Goal: Check status: Check status

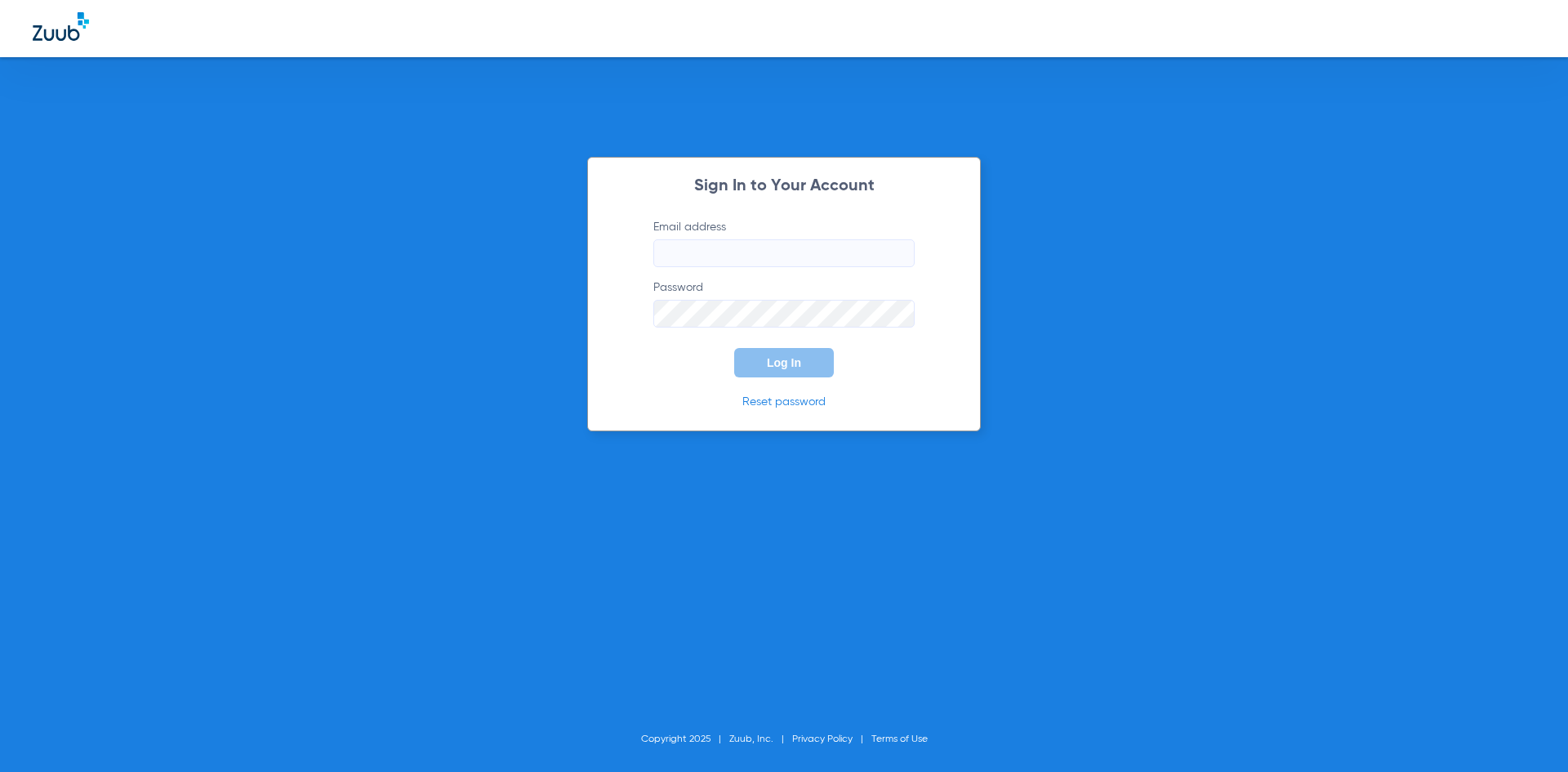
type input "[PERSON_NAME][EMAIL_ADDRESS][DOMAIN_NAME]"
click at [780, 375] on button "Log In" at bounding box center [784, 363] width 100 height 30
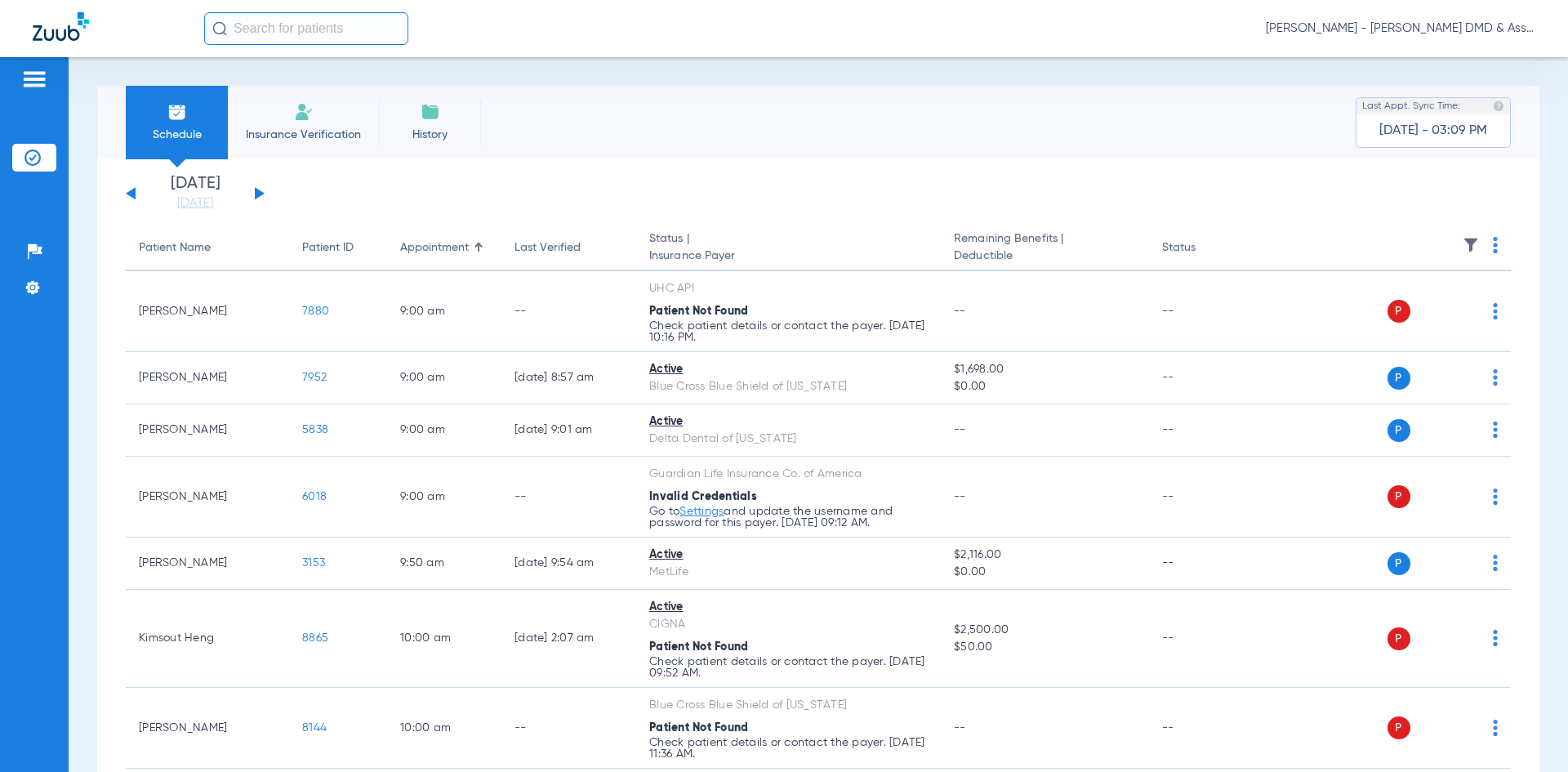
click at [259, 197] on button at bounding box center [260, 193] width 10 height 12
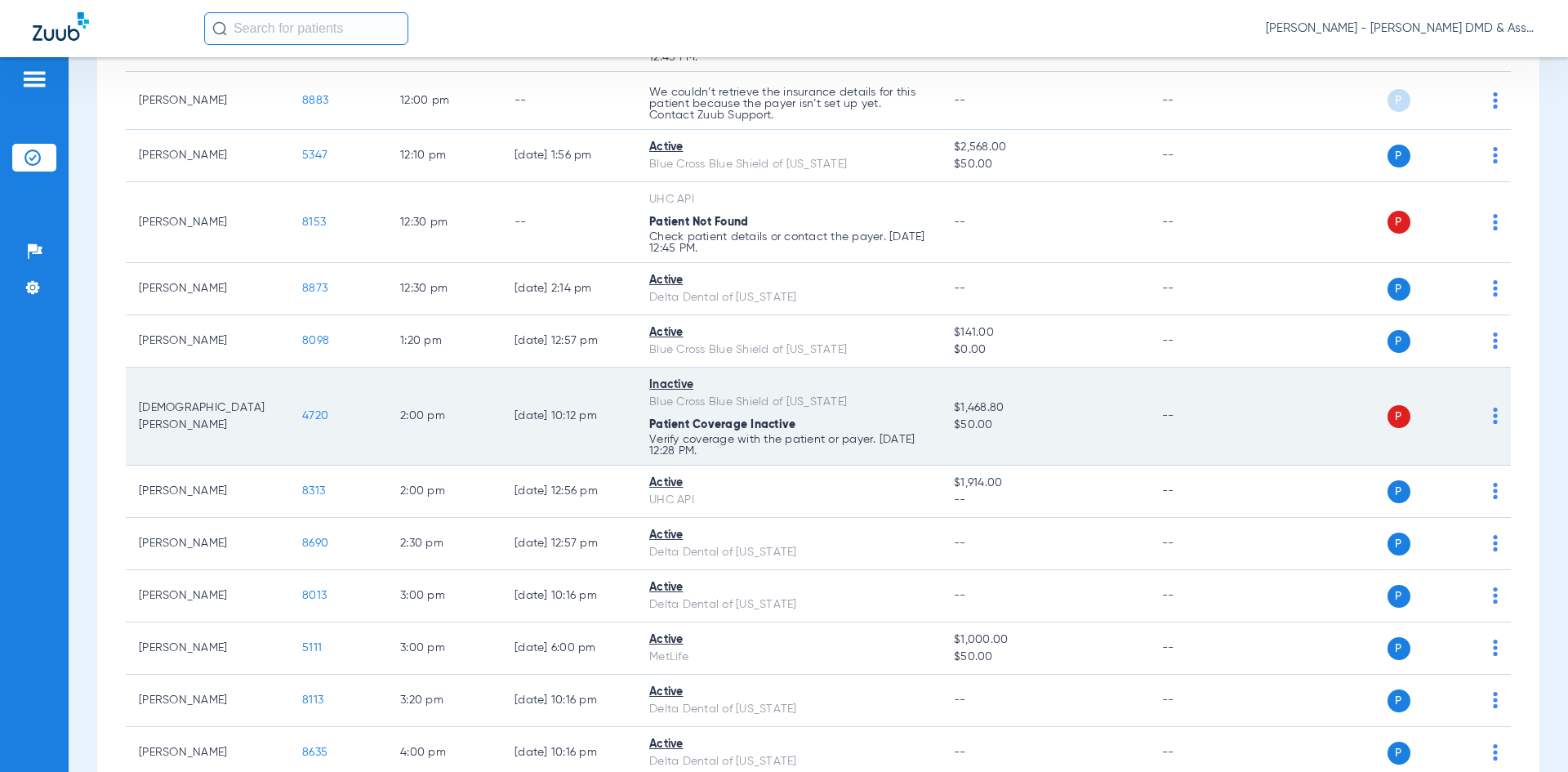
scroll to position [1465, 0]
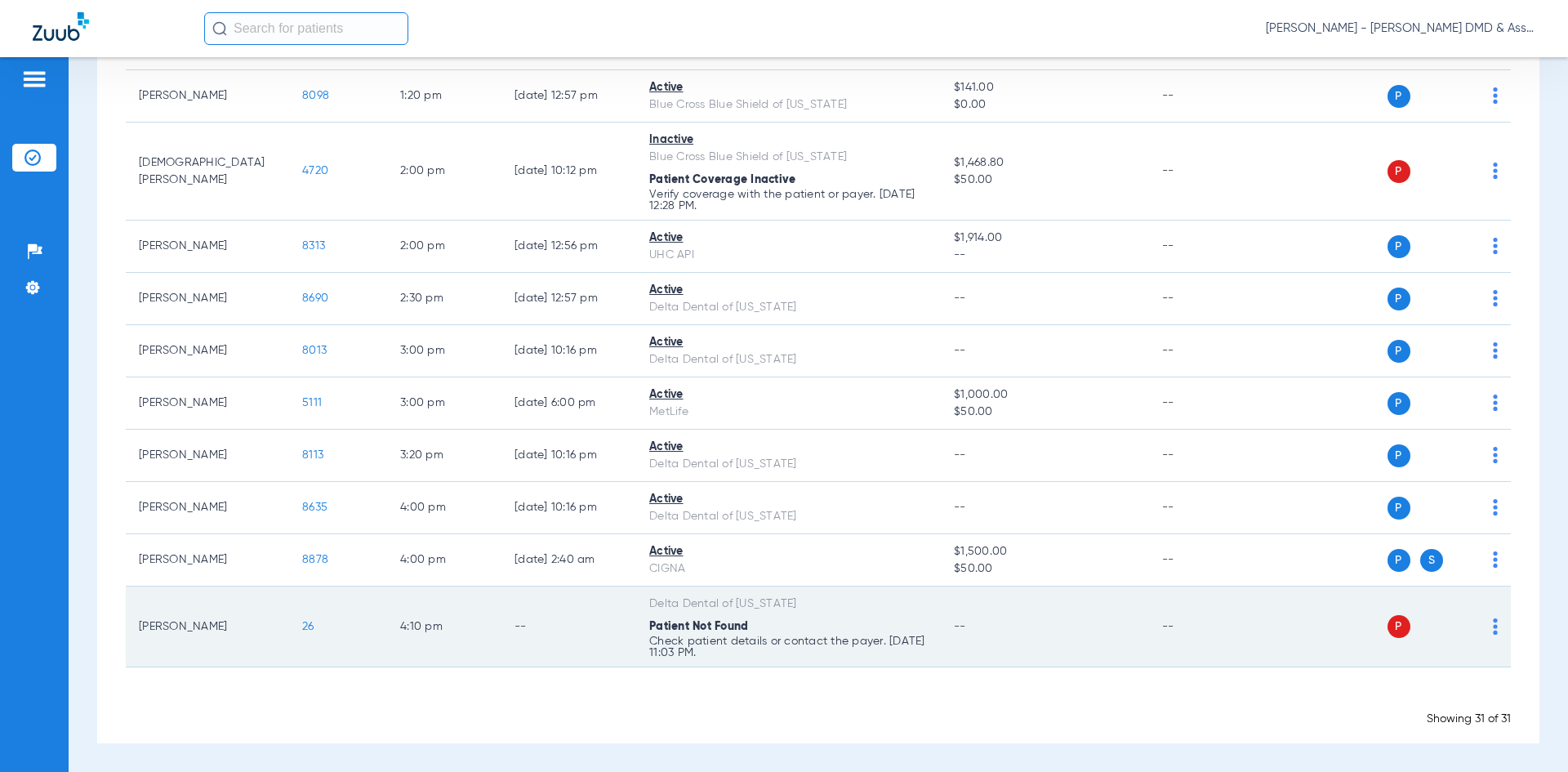
click at [308, 624] on span "26" at bounding box center [309, 626] width 12 height 11
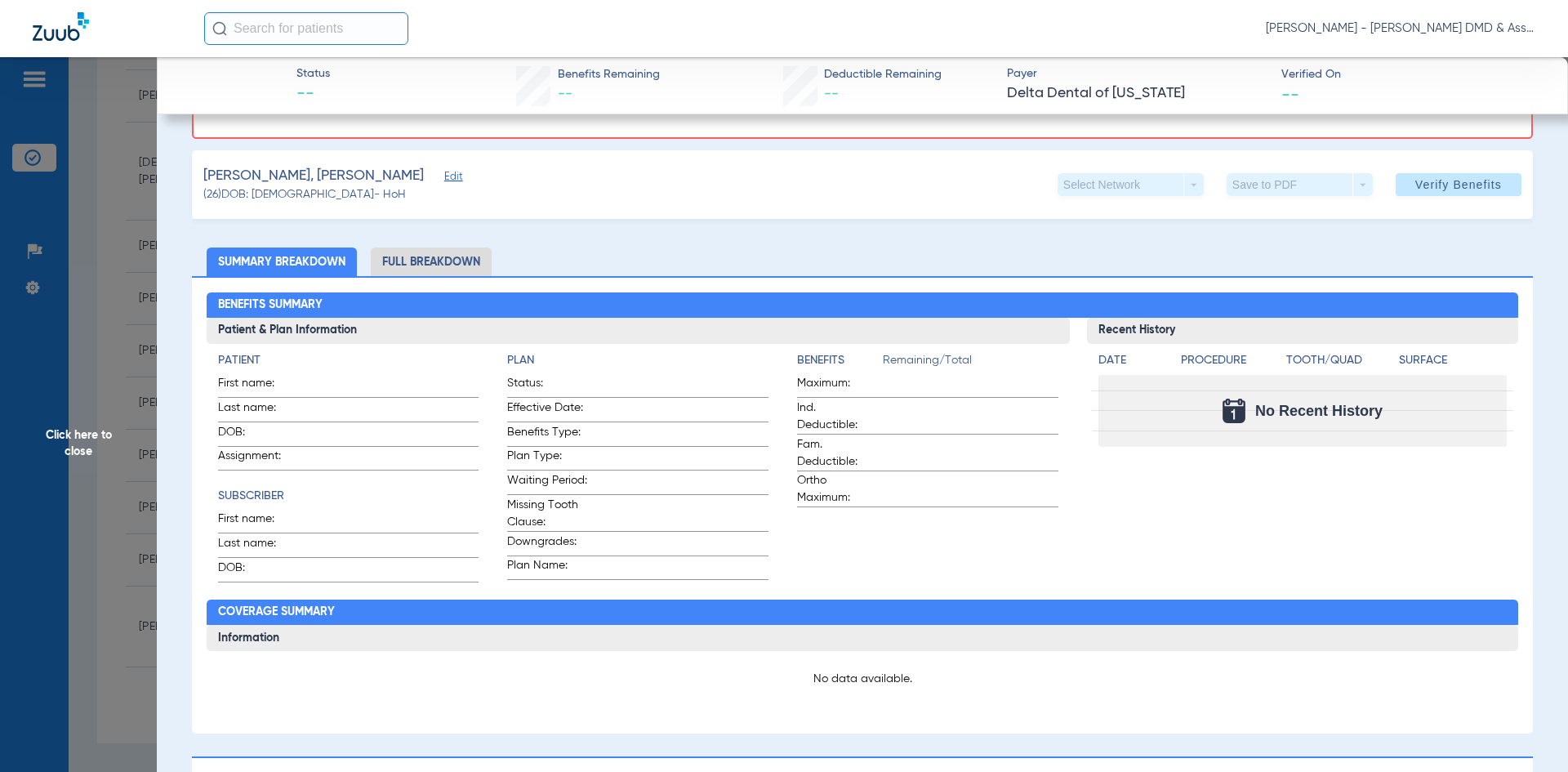
scroll to position [0, 0]
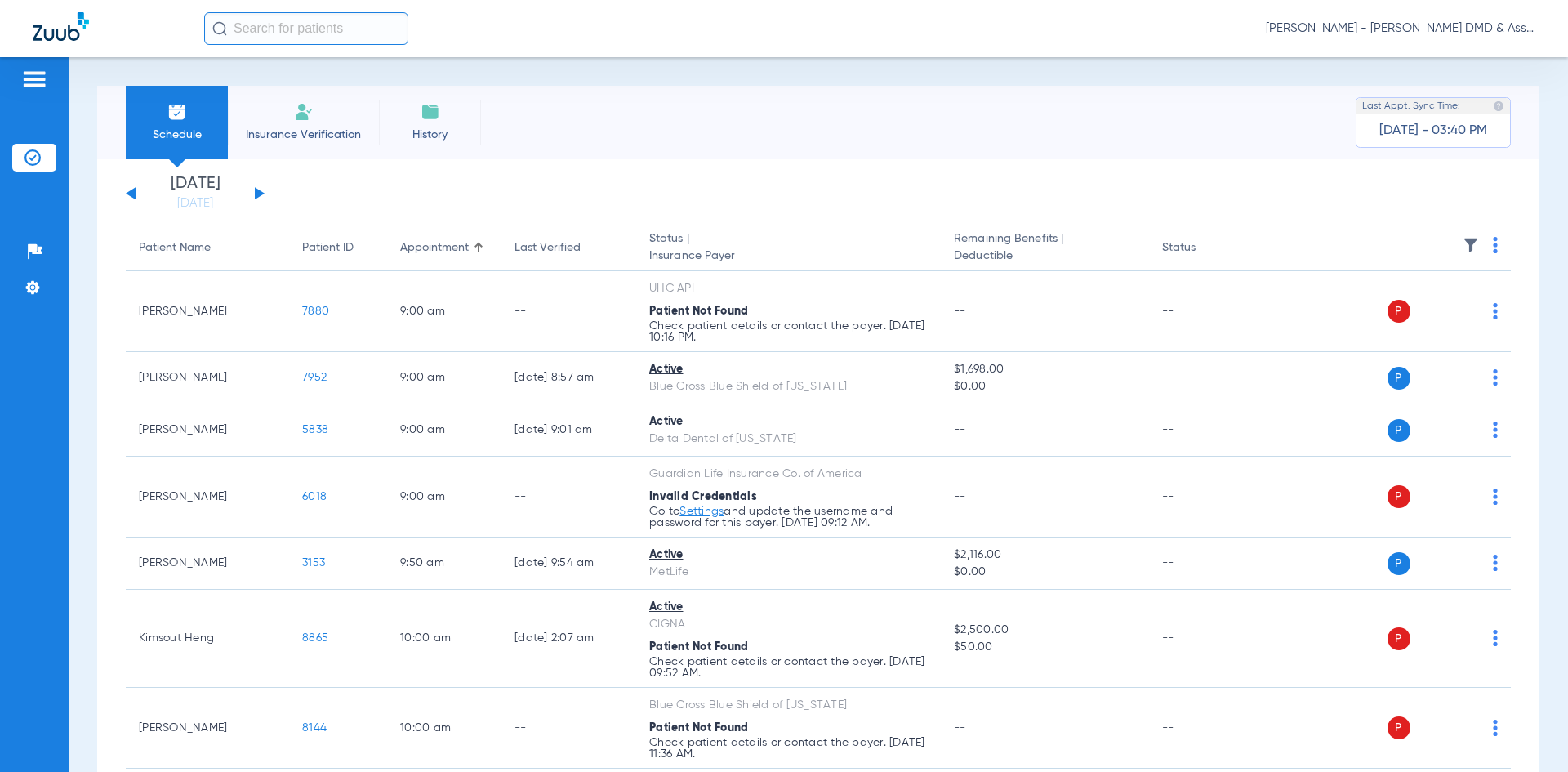
click at [258, 194] on button at bounding box center [260, 193] width 10 height 12
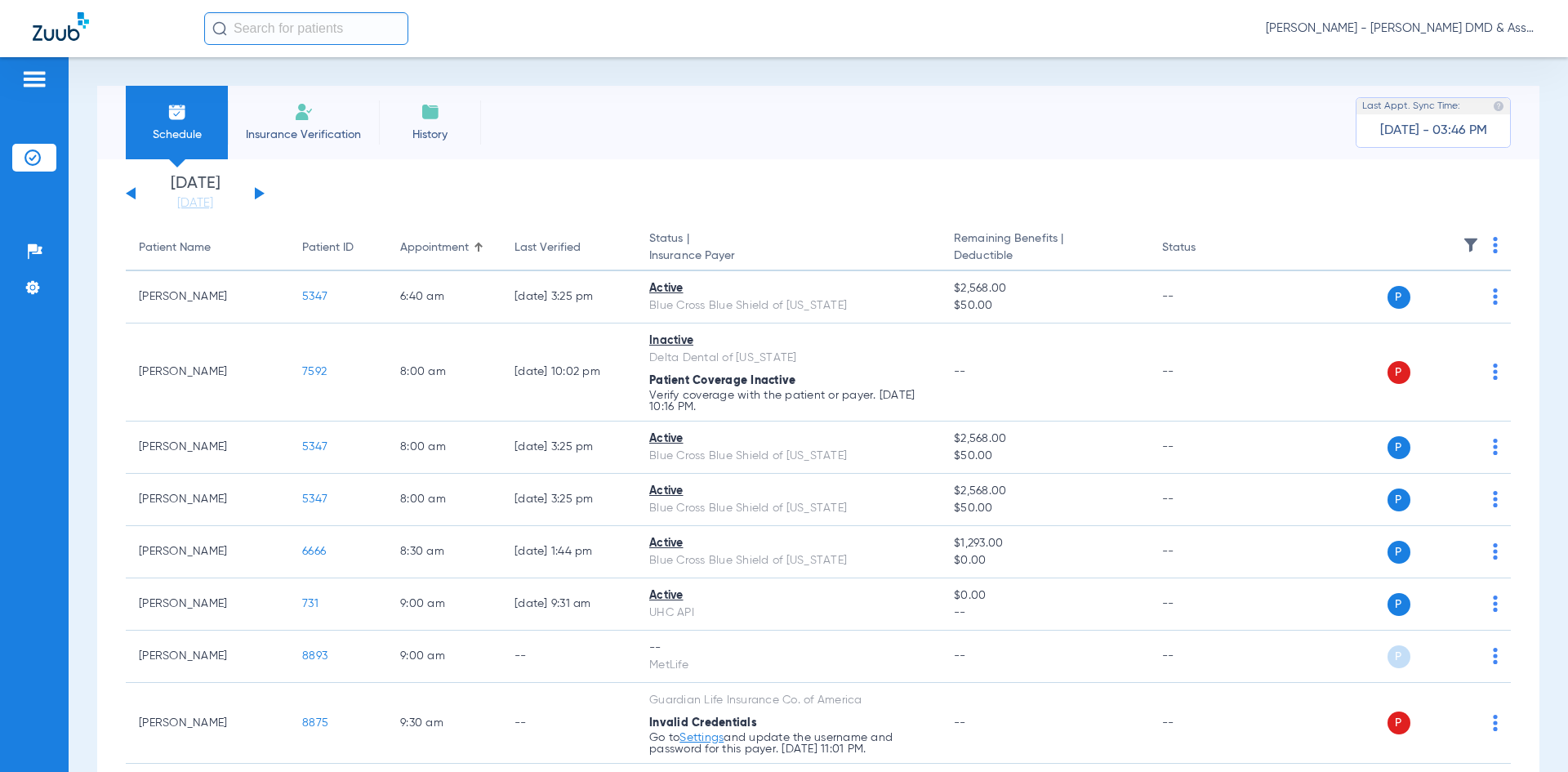
click at [133, 194] on button at bounding box center [130, 193] width 10 height 12
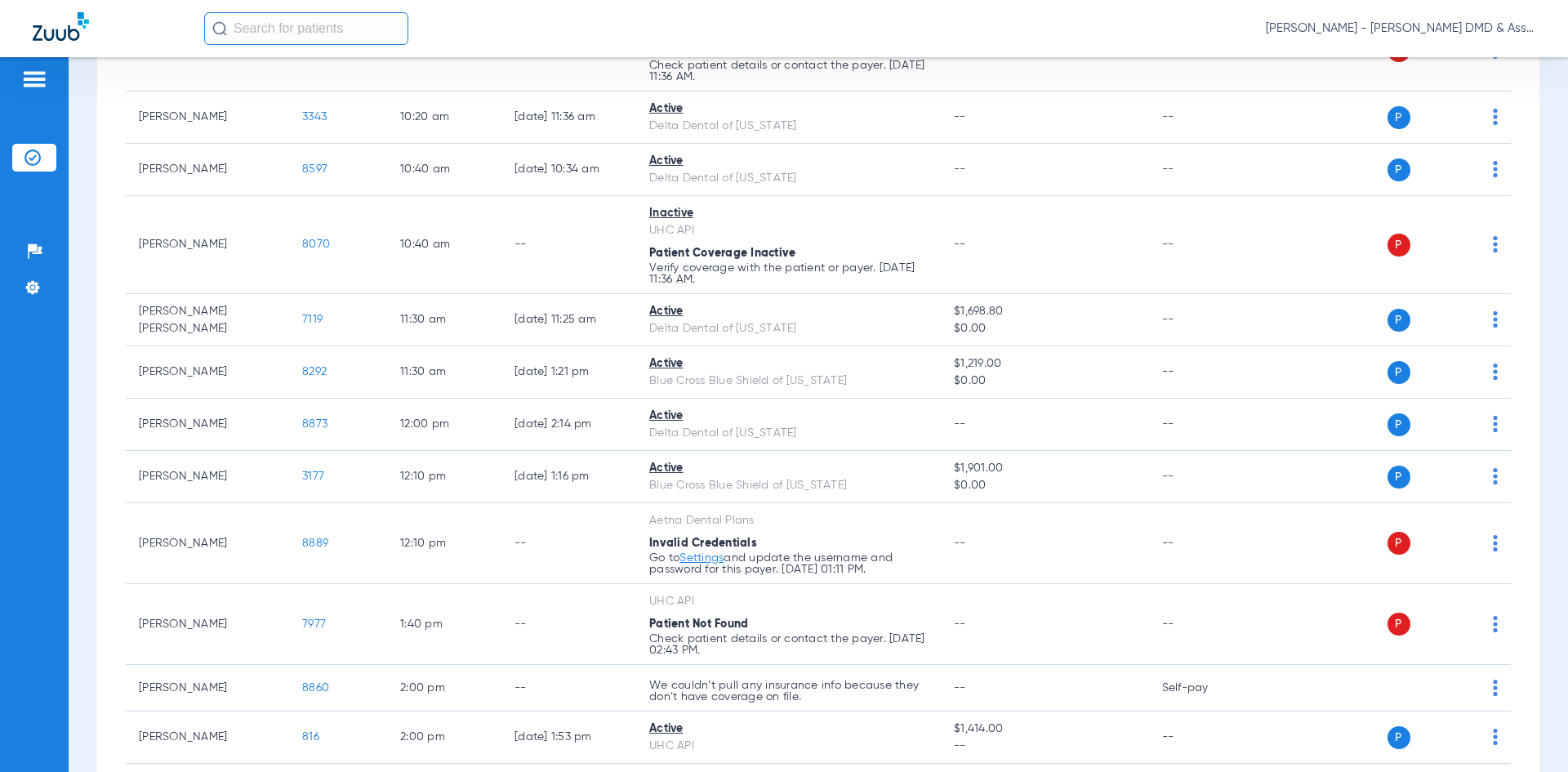
scroll to position [645, 0]
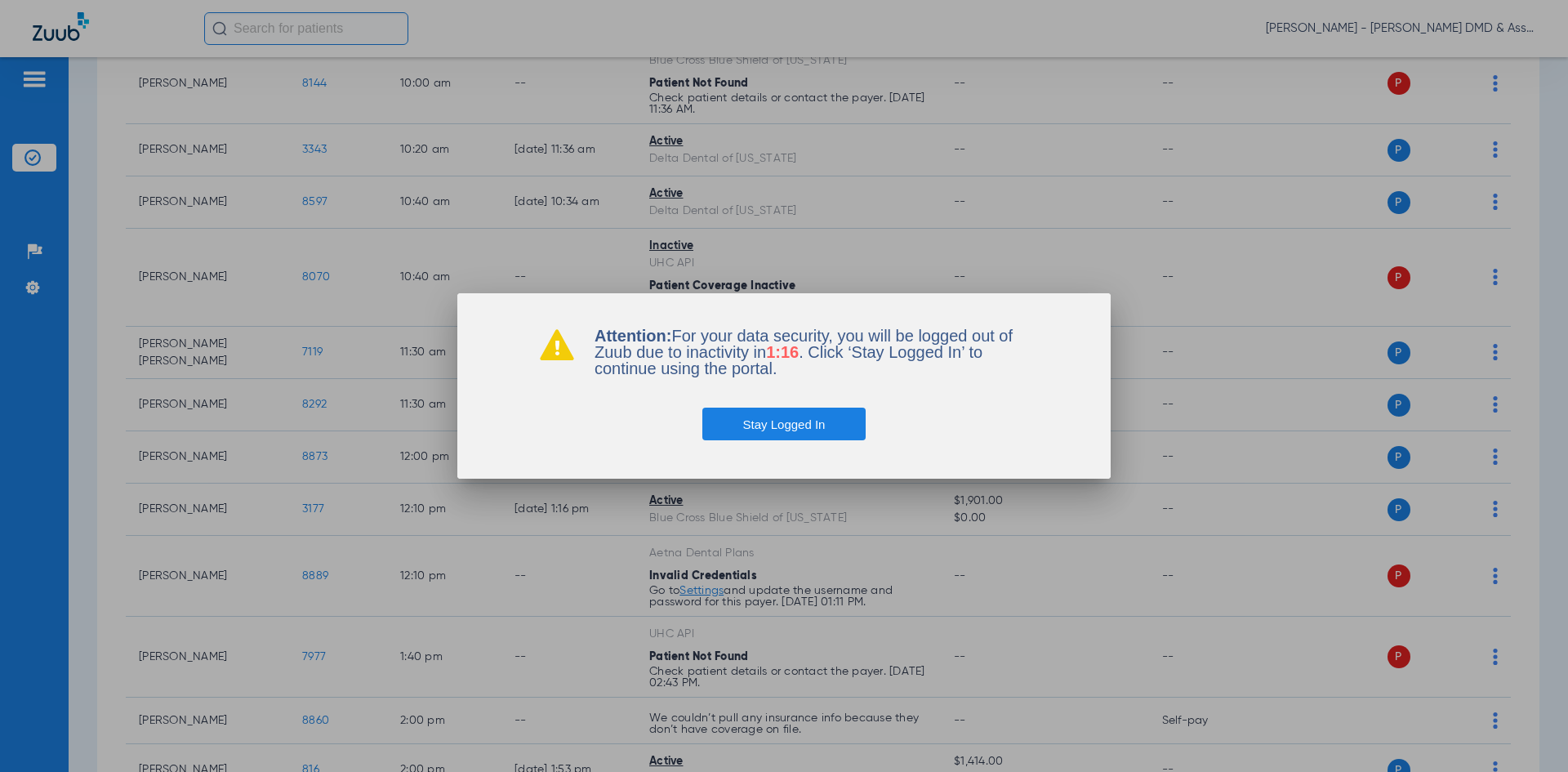
click at [789, 424] on button "Stay Logged In" at bounding box center [784, 424] width 164 height 32
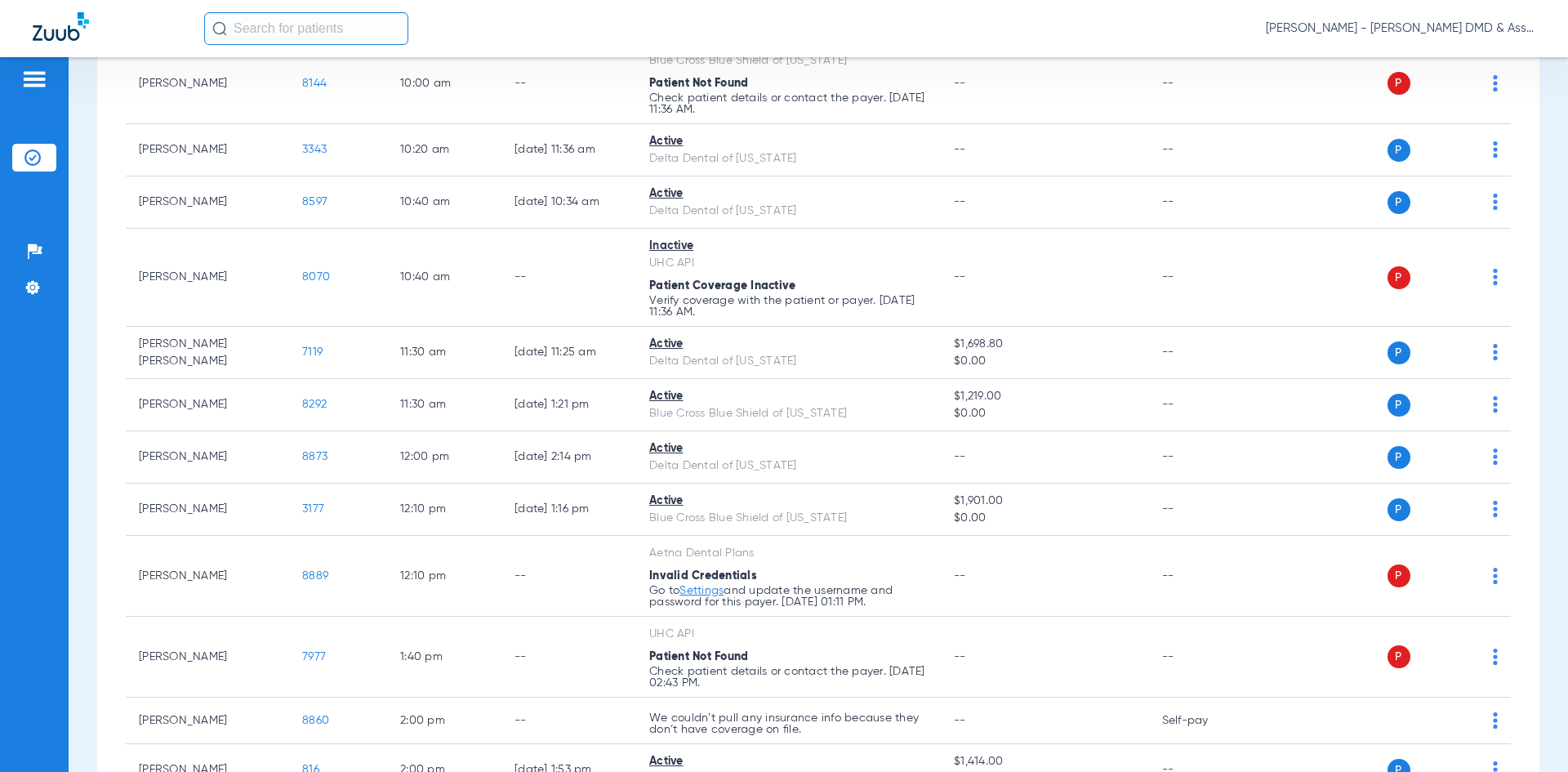
scroll to position [0, 0]
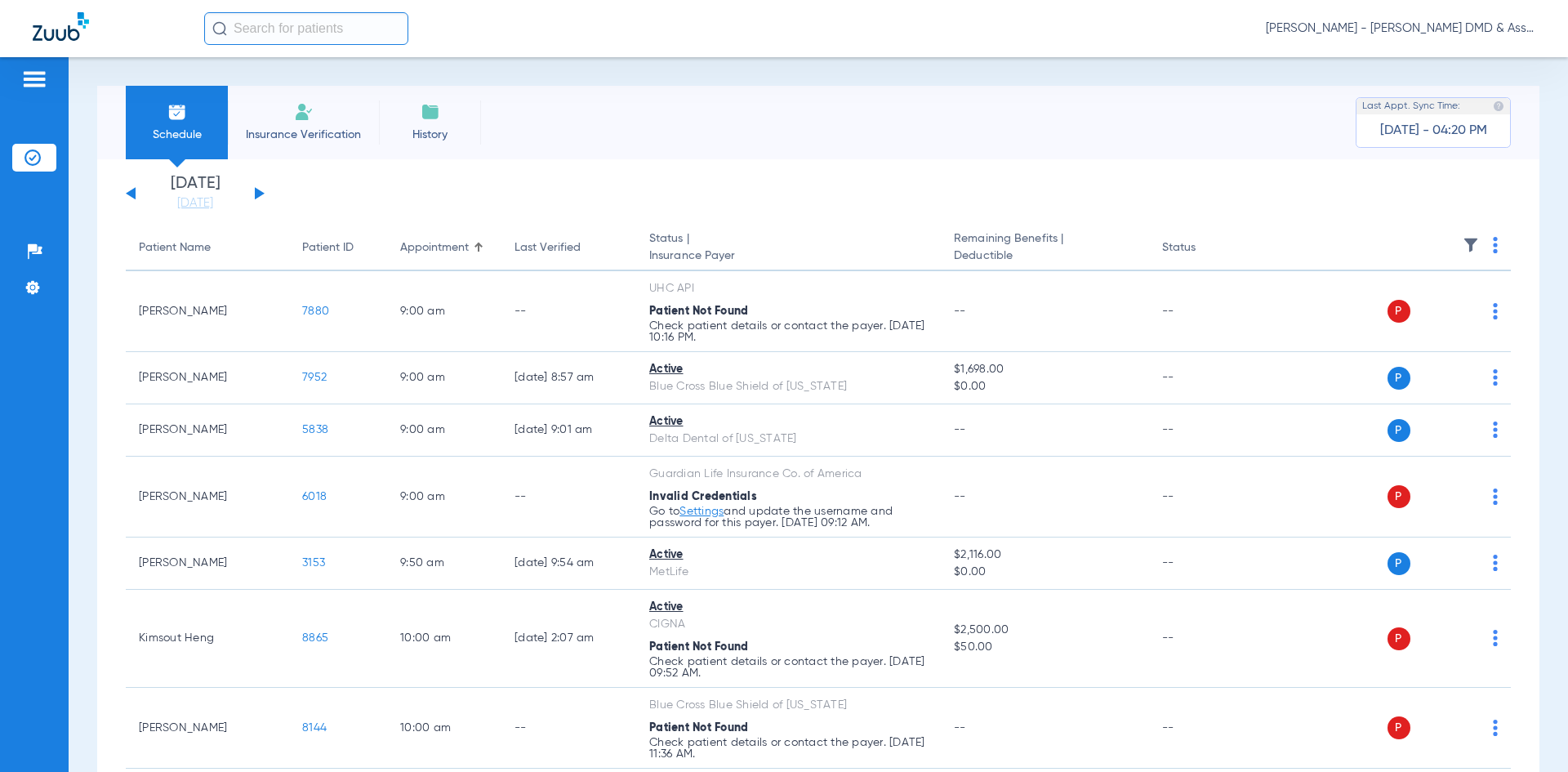
click at [260, 192] on button at bounding box center [260, 193] width 10 height 12
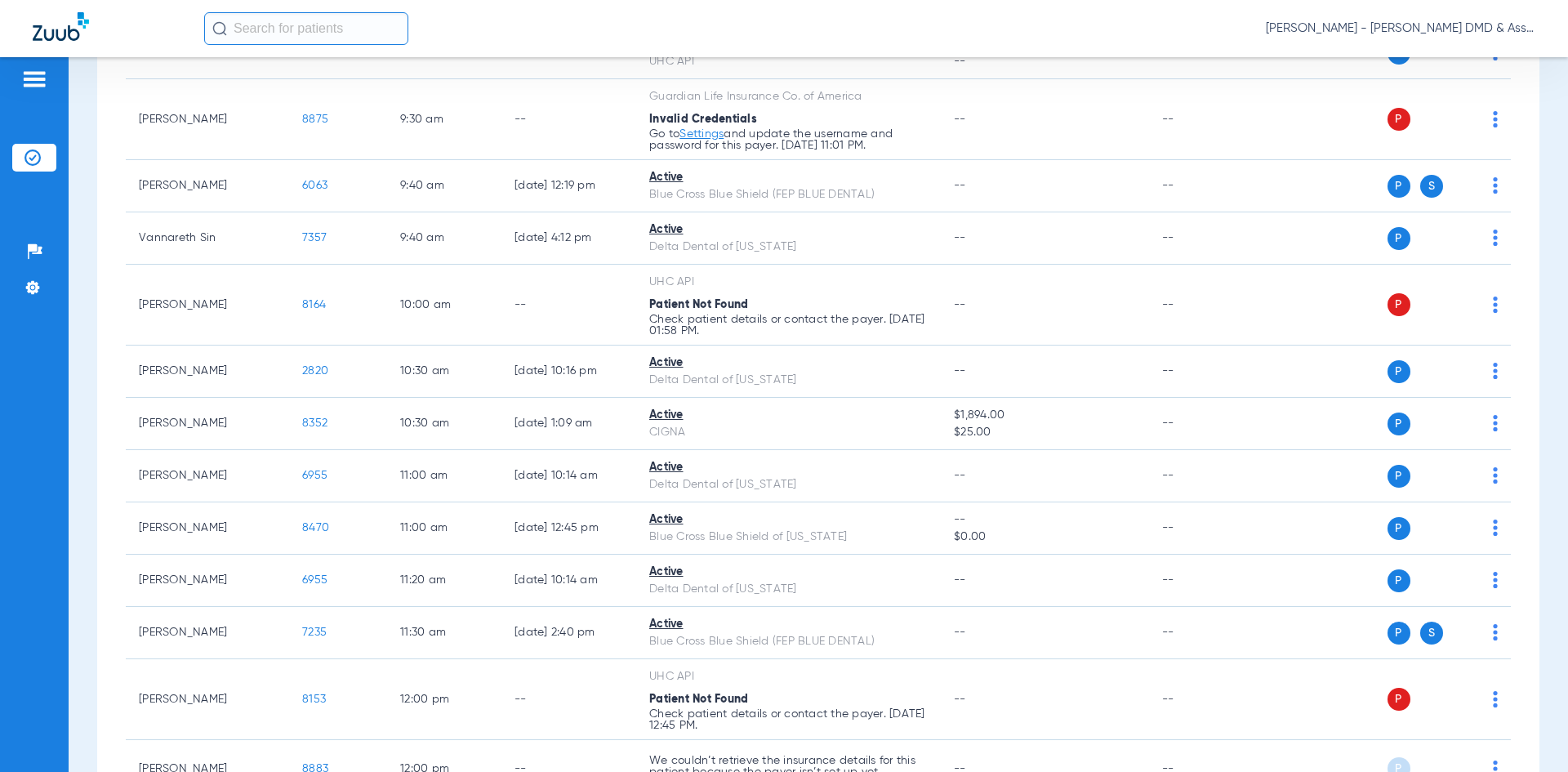
scroll to position [374, 0]
